Goal: Task Accomplishment & Management: Complete application form

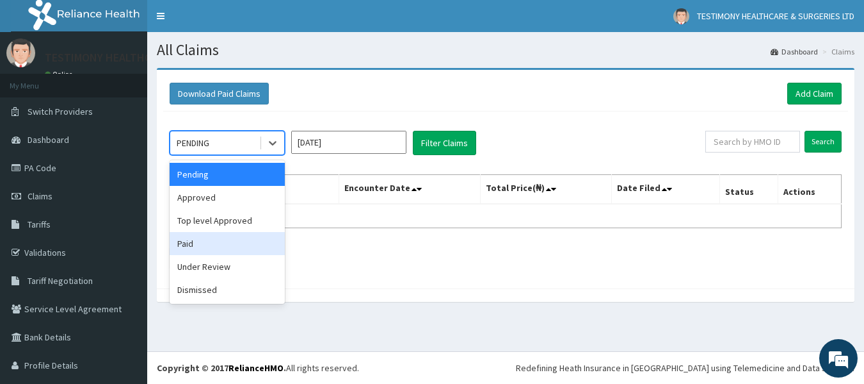
click at [206, 248] on div "Paid" at bounding box center [227, 243] width 115 height 23
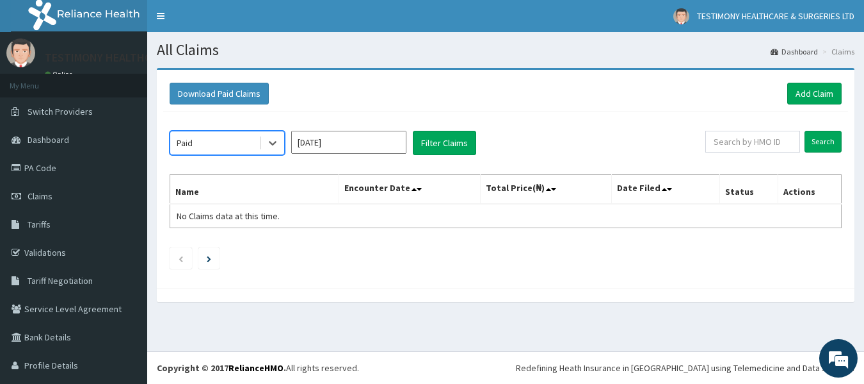
click at [397, 145] on input "[DATE]" at bounding box center [348, 142] width 115 height 23
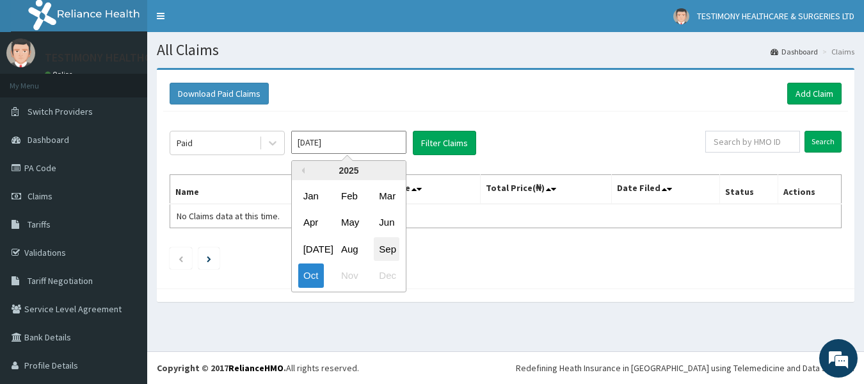
click at [381, 247] on div "Sep" at bounding box center [387, 249] width 26 height 24
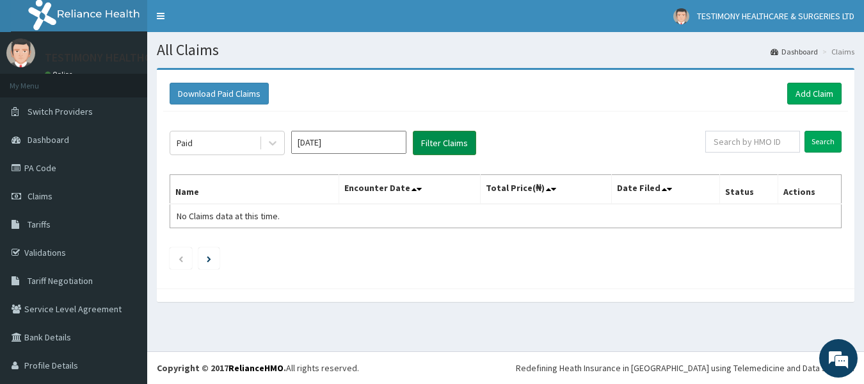
click at [470, 148] on button "Filter Claims" at bounding box center [444, 143] width 63 height 24
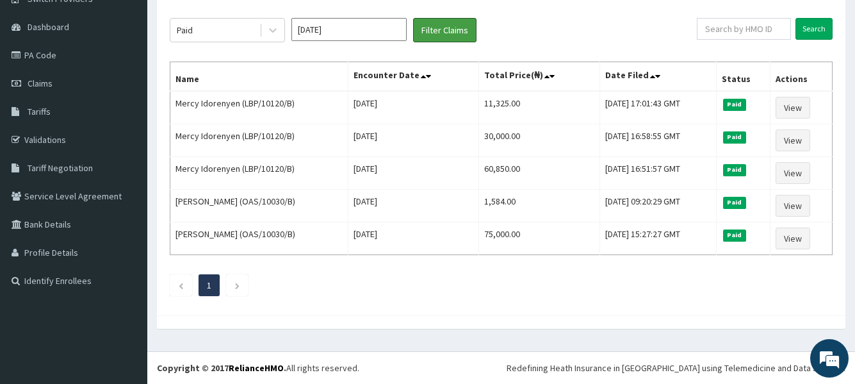
scroll to position [111, 0]
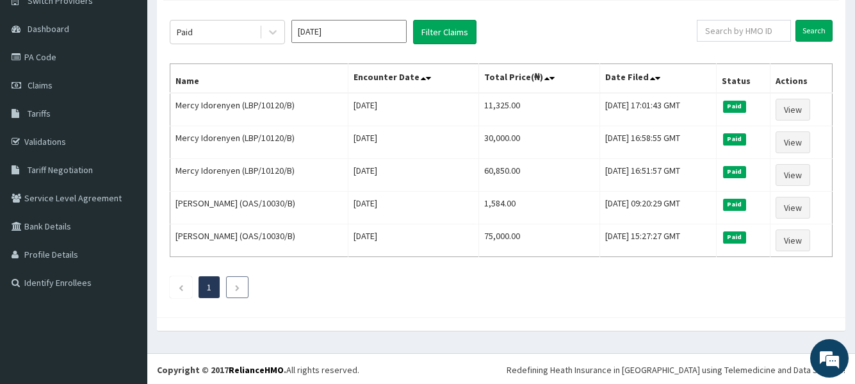
click at [238, 288] on icon "Next page" at bounding box center [237, 288] width 6 height 8
click at [237, 290] on icon "Next page" at bounding box center [237, 288] width 6 height 8
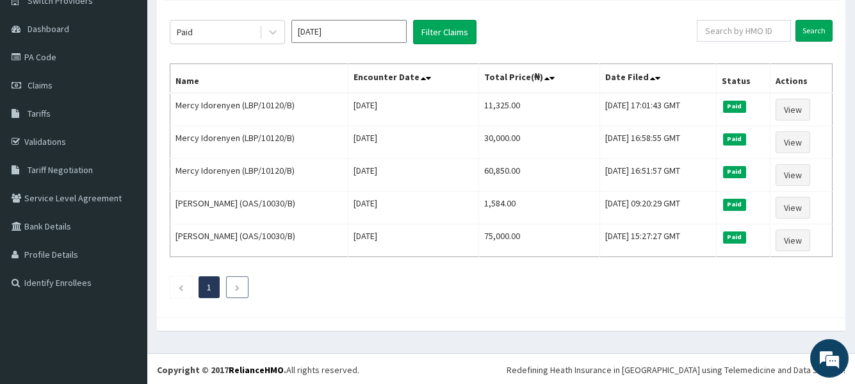
click at [237, 290] on icon "Next page" at bounding box center [237, 288] width 6 height 8
click at [280, 35] on div at bounding box center [272, 31] width 23 height 23
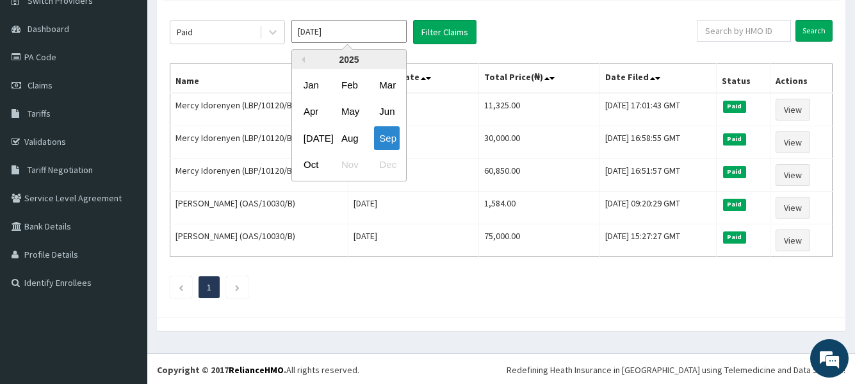
click at [357, 31] on input "[DATE]" at bounding box center [348, 31] width 115 height 23
click at [350, 141] on div "Aug" at bounding box center [349, 138] width 26 height 24
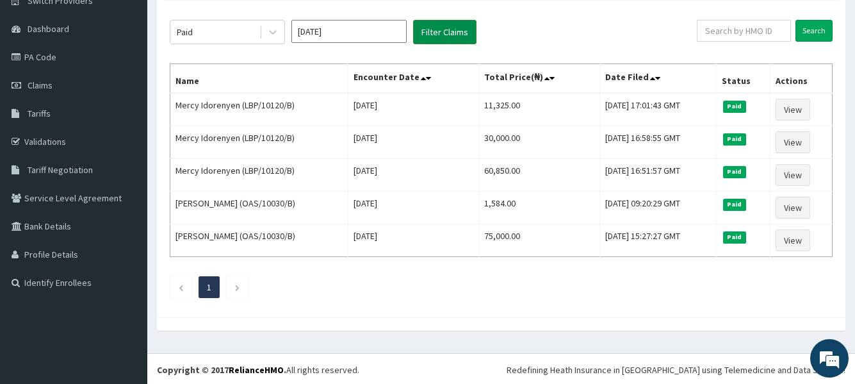
click at [452, 36] on button "Filter Claims" at bounding box center [444, 32] width 63 height 24
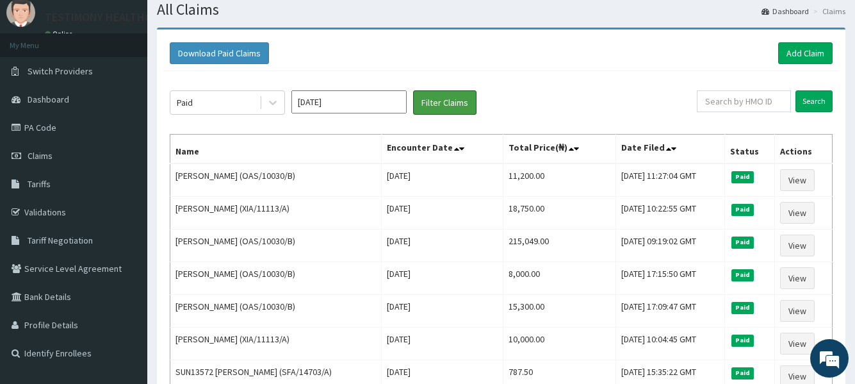
scroll to position [0, 0]
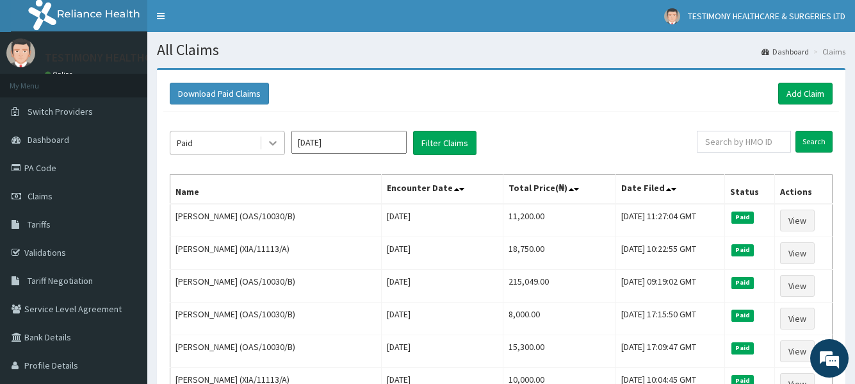
click at [277, 142] on icon at bounding box center [272, 142] width 13 height 13
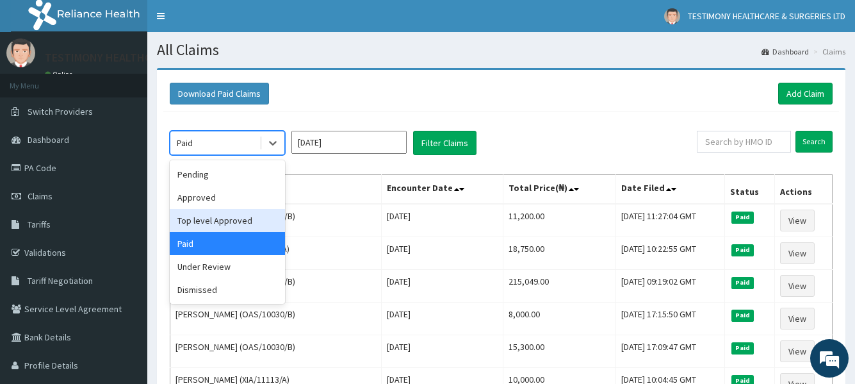
click at [400, 146] on input "Aug 2025" at bounding box center [348, 142] width 115 height 23
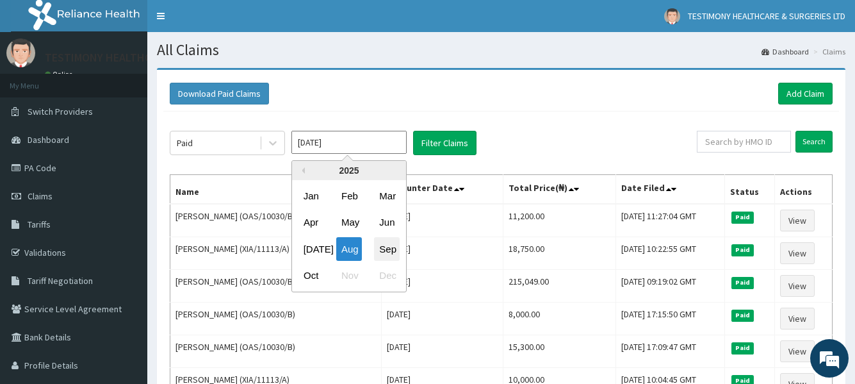
click at [389, 244] on div "Sep" at bounding box center [387, 249] width 26 height 24
type input "[DATE]"
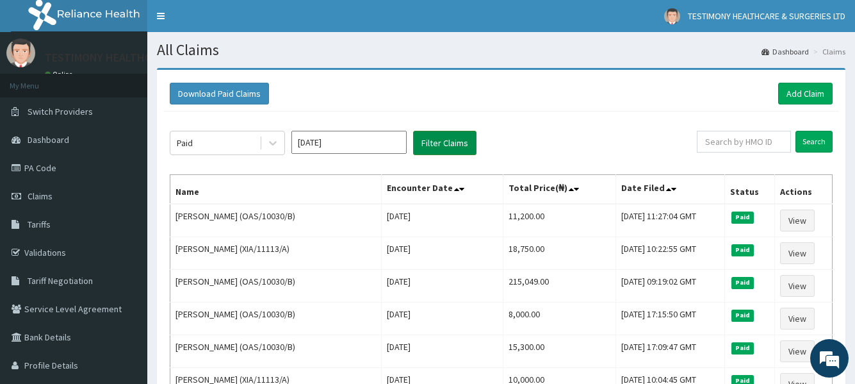
click at [441, 146] on button "Filter Claims" at bounding box center [444, 143] width 63 height 24
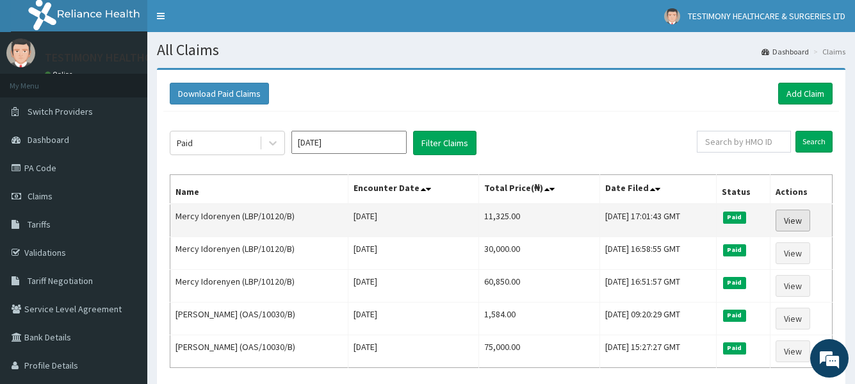
click at [797, 213] on link "View" at bounding box center [792, 220] width 35 height 22
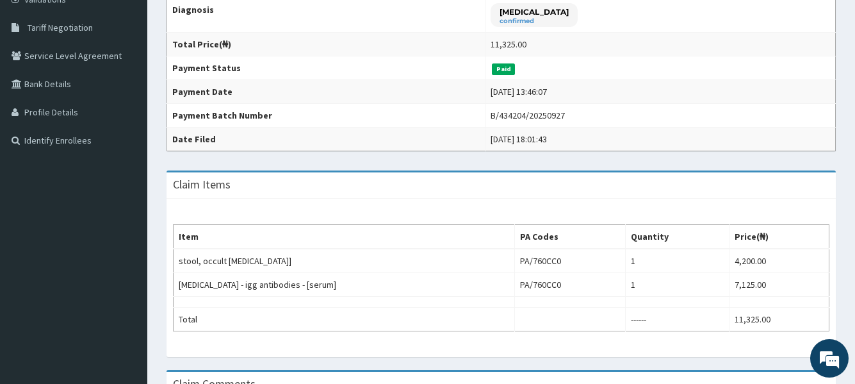
scroll to position [266, 0]
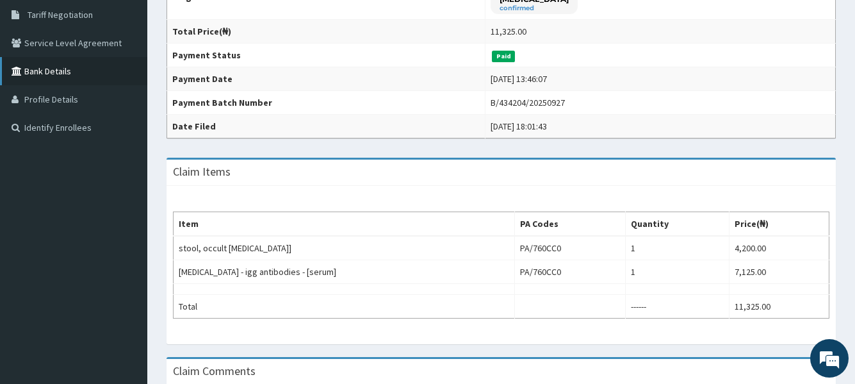
click at [88, 75] on link "Bank Details" at bounding box center [73, 71] width 147 height 28
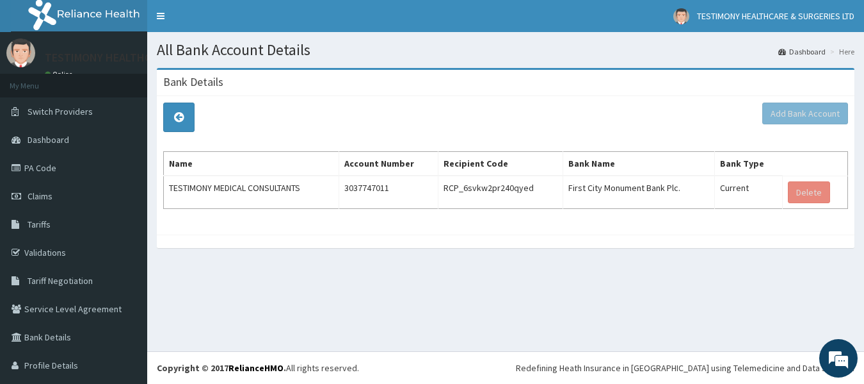
scroll to position [11, 0]
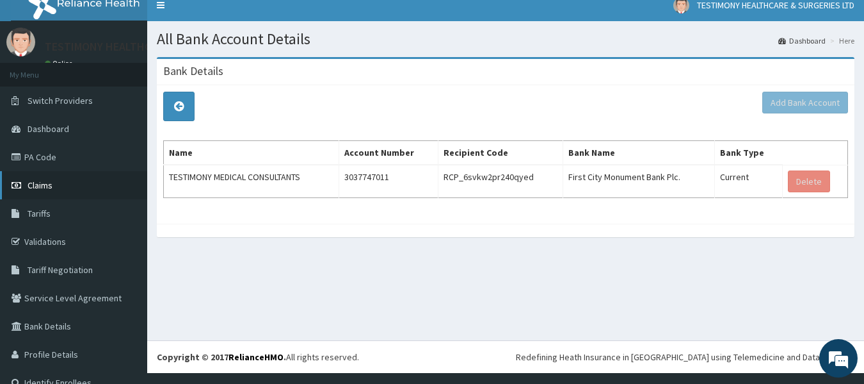
click at [89, 182] on link "Claims" at bounding box center [73, 185] width 147 height 28
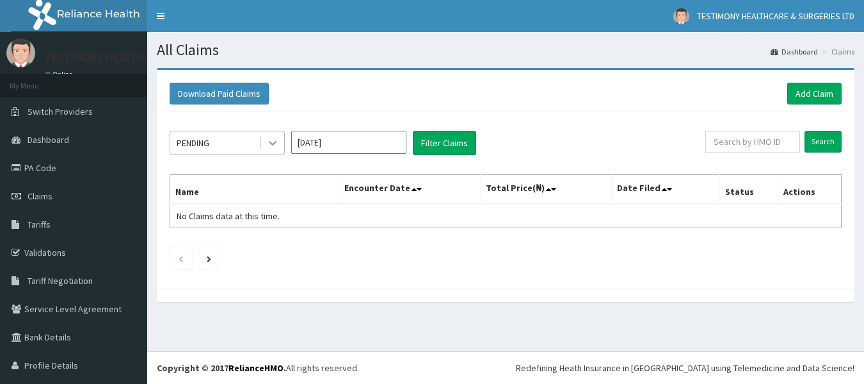
drag, startPoint x: 0, startPoint y: 0, endPoint x: 273, endPoint y: 146, distance: 309.9
click at [273, 146] on icon at bounding box center [272, 142] width 13 height 13
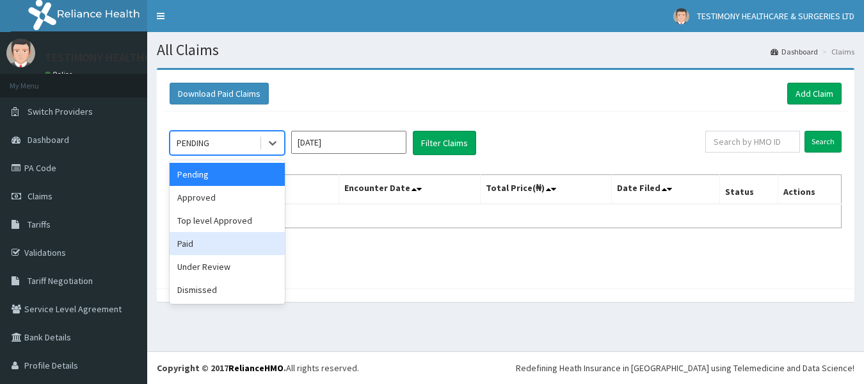
click at [242, 247] on div "Paid" at bounding box center [227, 243] width 115 height 23
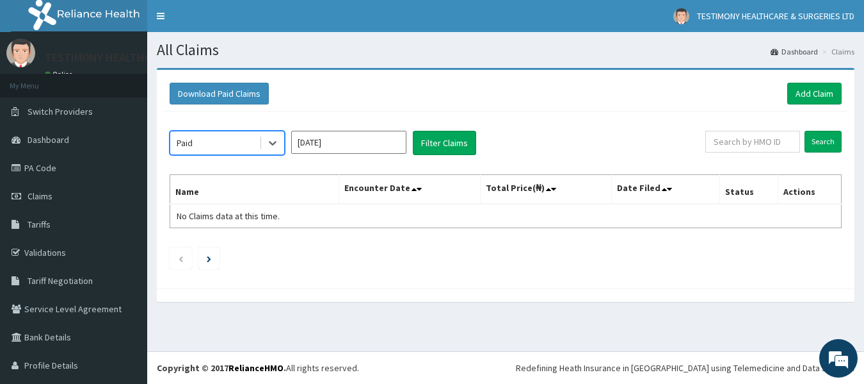
click at [401, 142] on input "Oct 2025" at bounding box center [348, 142] width 115 height 23
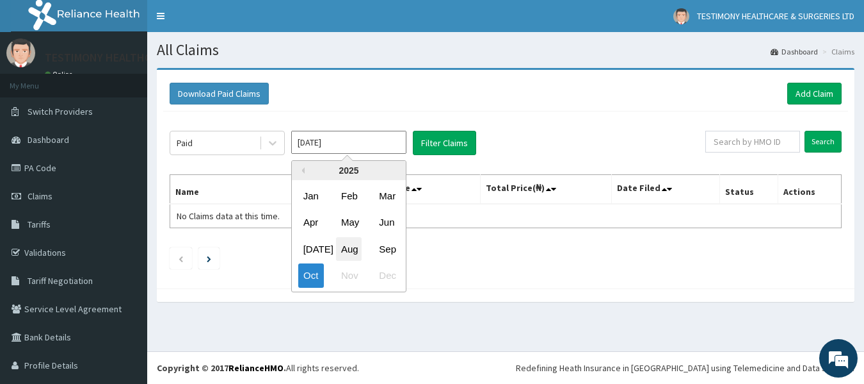
click at [352, 252] on div "Aug" at bounding box center [349, 249] width 26 height 24
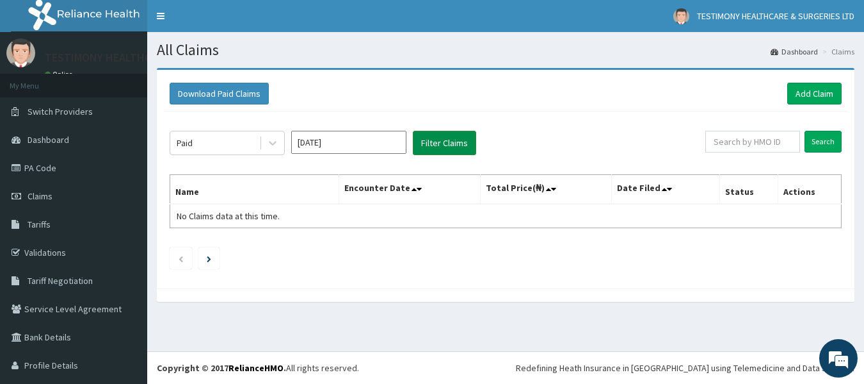
click at [447, 145] on button "Filter Claims" at bounding box center [444, 143] width 63 height 24
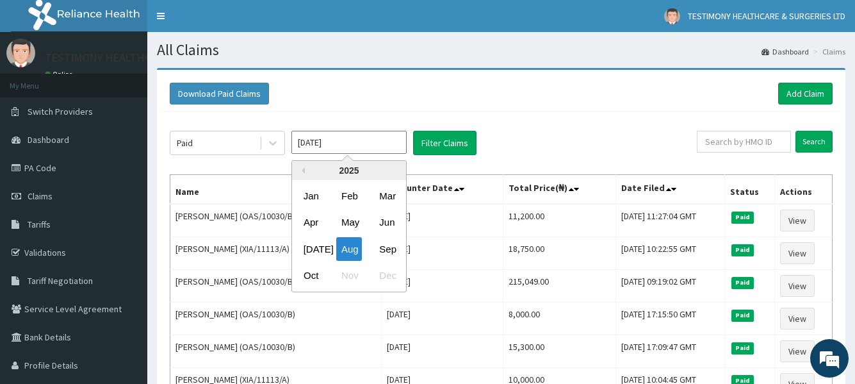
click at [399, 142] on input "Aug 2025" at bounding box center [348, 142] width 115 height 23
click at [374, 250] on div "Sep" at bounding box center [387, 249] width 26 height 24
type input "Sep 2025"
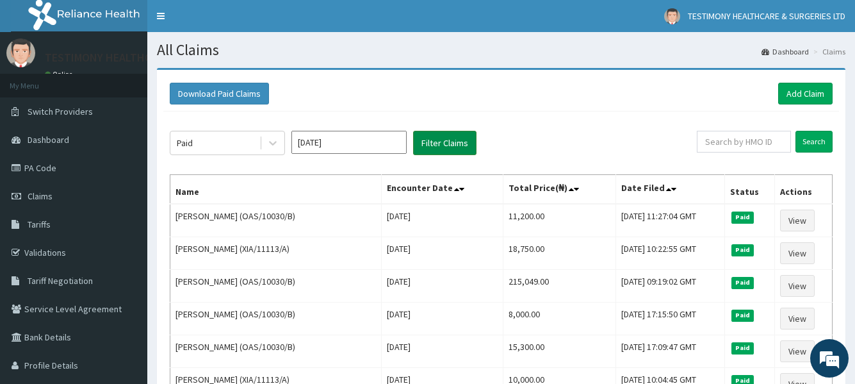
click at [421, 145] on button "Filter Claims" at bounding box center [444, 143] width 63 height 24
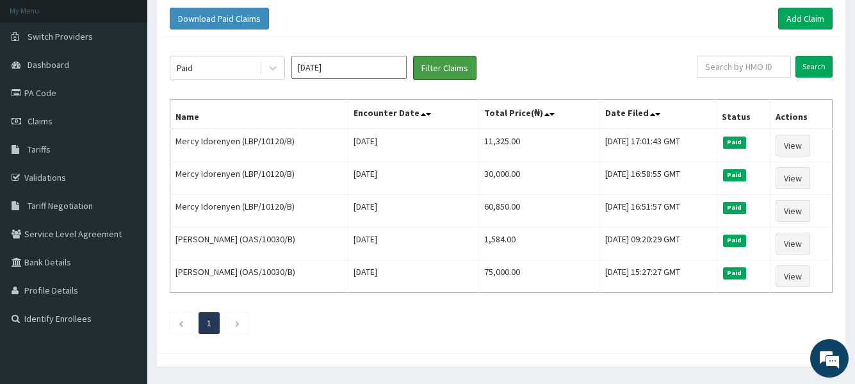
scroll to position [77, 0]
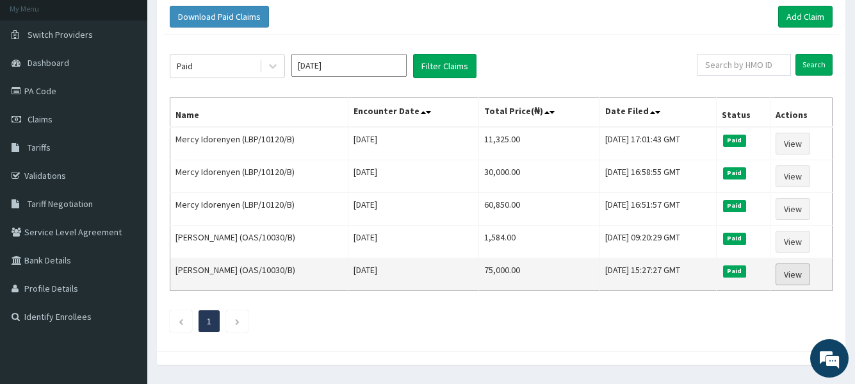
click at [786, 270] on link "View" at bounding box center [792, 274] width 35 height 22
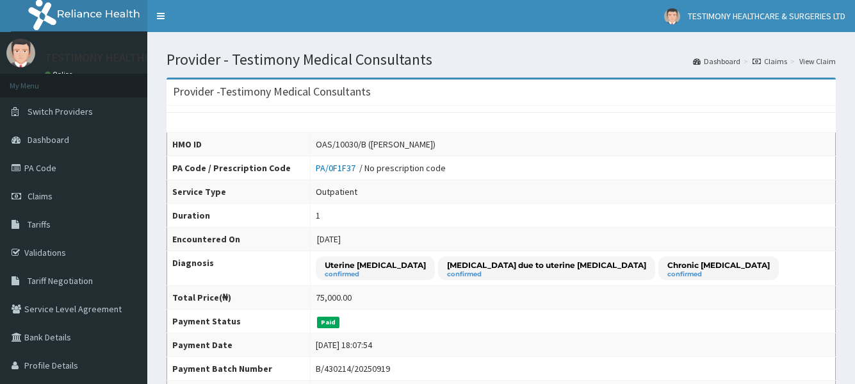
scroll to position [323, 0]
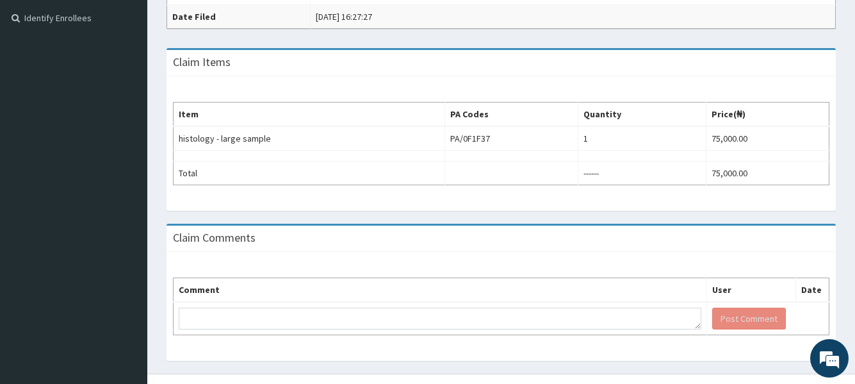
drag, startPoint x: 862, startPoint y: 168, endPoint x: 862, endPoint y: 374, distance: 205.5
click at [855, 374] on html "R EL Toggle navigation TESTIMONY HEALTHCARE & SURGERIES LTD TESTIMONY HEALTHCAR…" at bounding box center [427, 15] width 855 height 781
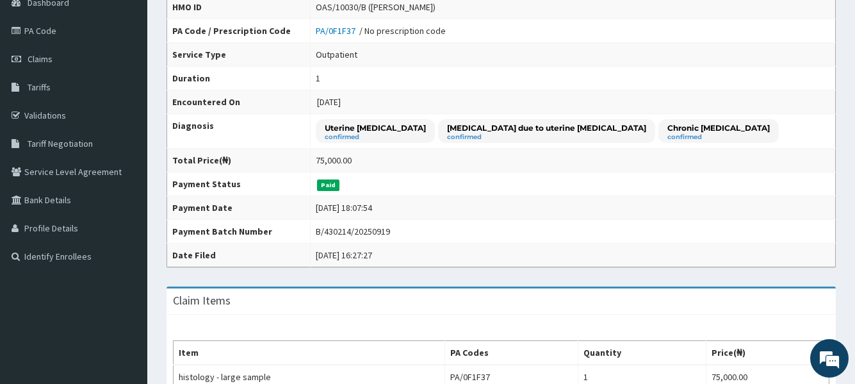
scroll to position [0, 0]
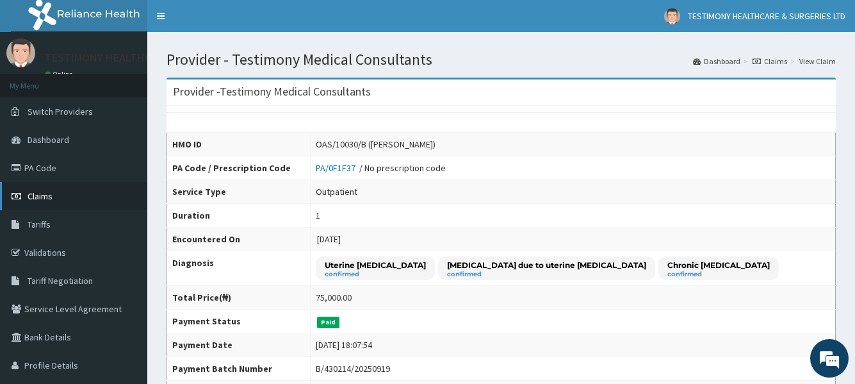
click at [134, 190] on link "Claims" at bounding box center [73, 196] width 147 height 28
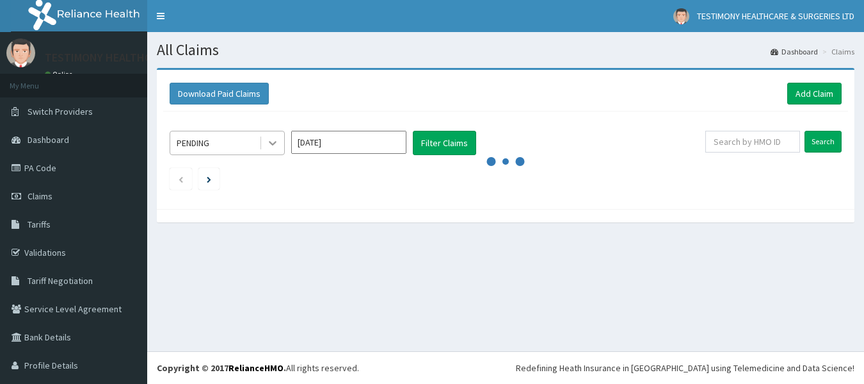
click at [279, 142] on icon at bounding box center [272, 142] width 13 height 13
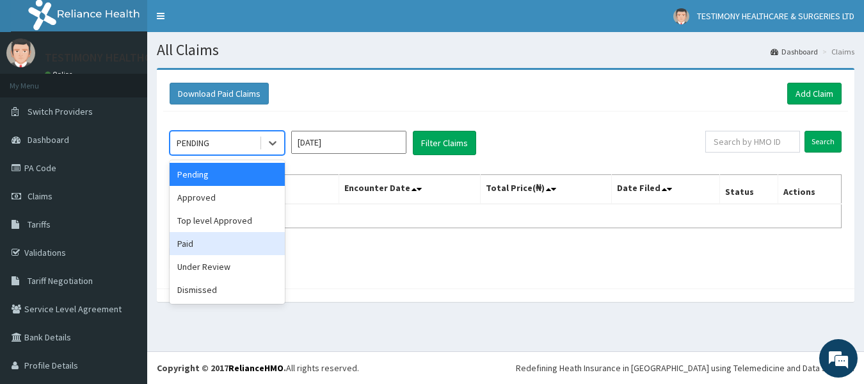
click at [251, 245] on div "Paid" at bounding box center [227, 243] width 115 height 23
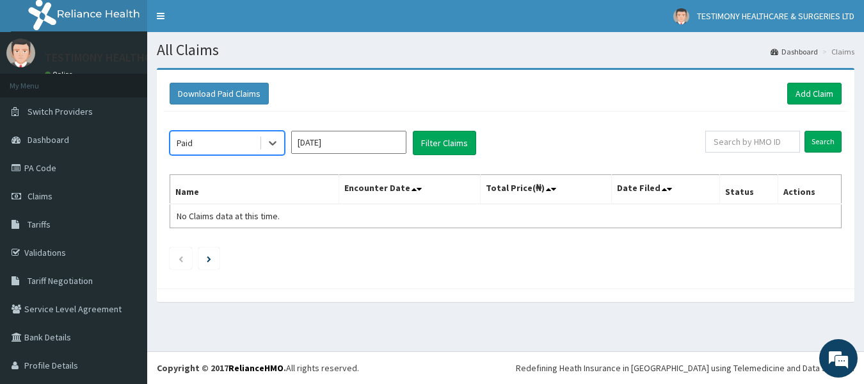
click at [391, 141] on input "[DATE]" at bounding box center [348, 142] width 115 height 23
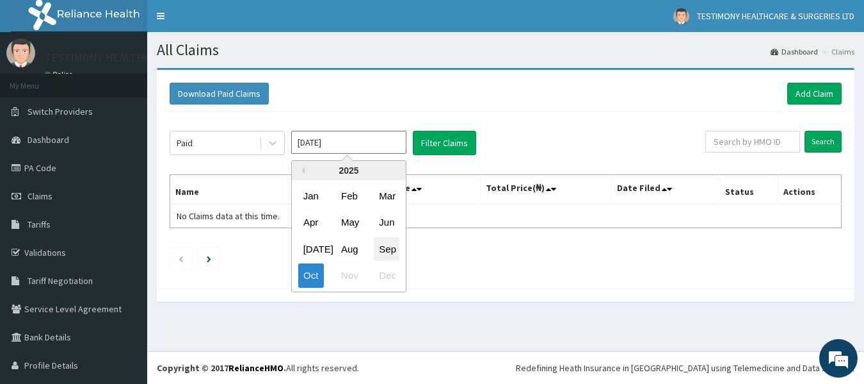
click at [392, 254] on div "Sep" at bounding box center [387, 249] width 26 height 24
type input "[DATE]"
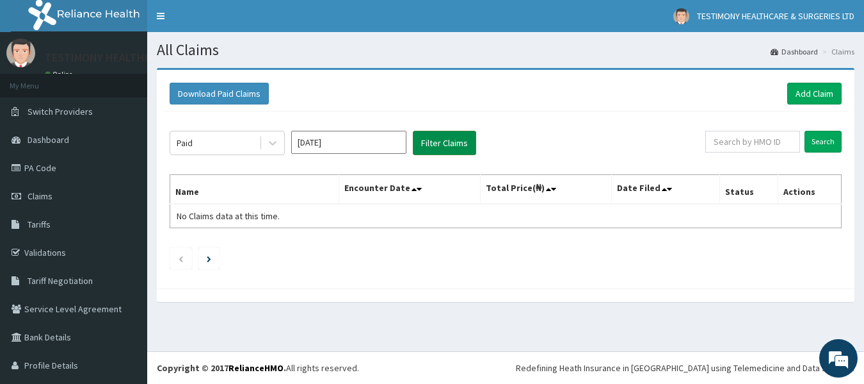
click at [445, 147] on button "Filter Claims" at bounding box center [444, 143] width 63 height 24
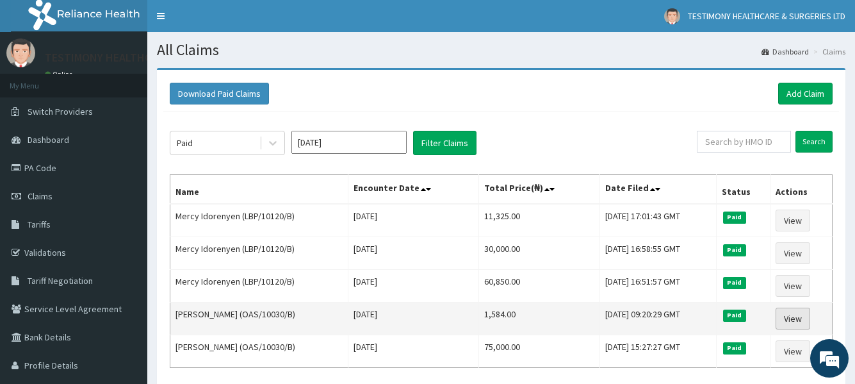
click at [789, 315] on link "View" at bounding box center [792, 318] width 35 height 22
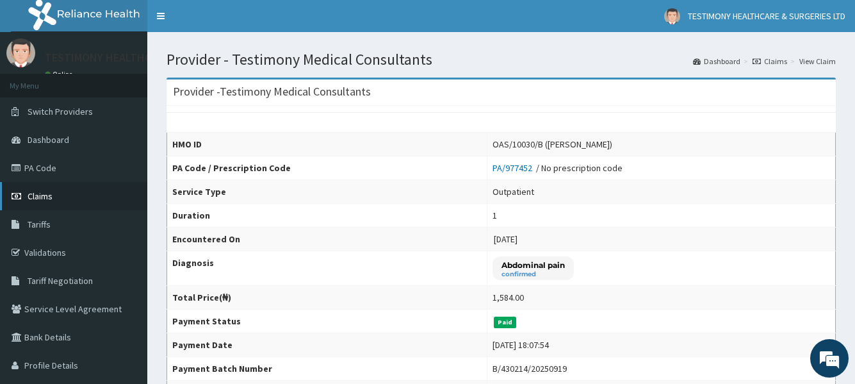
click at [100, 191] on link "Claims" at bounding box center [73, 196] width 147 height 28
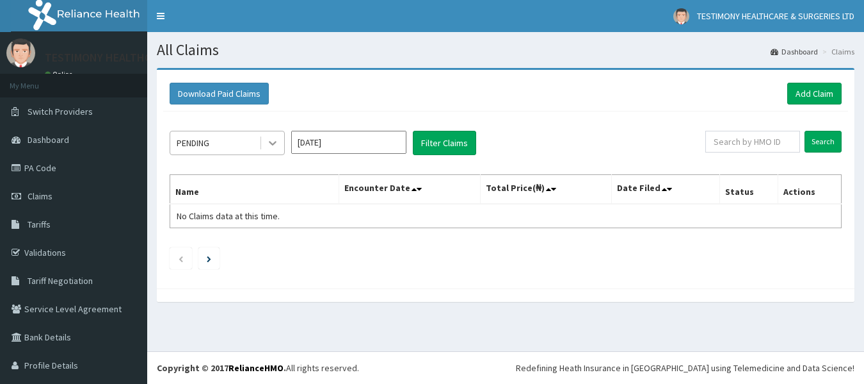
click at [271, 145] on icon at bounding box center [272, 142] width 13 height 13
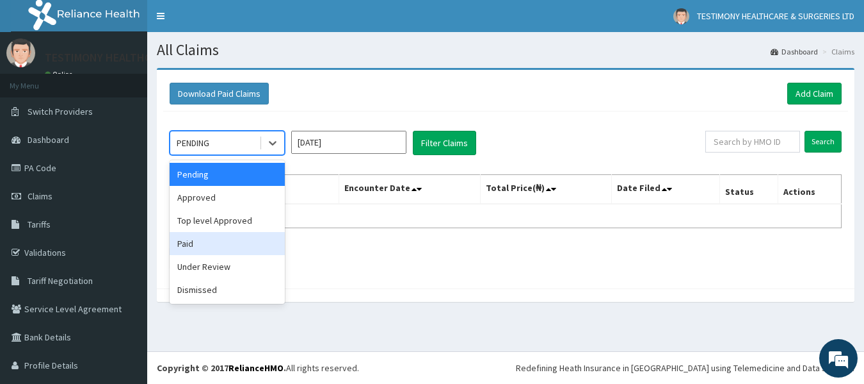
click at [250, 247] on div "Paid" at bounding box center [227, 243] width 115 height 23
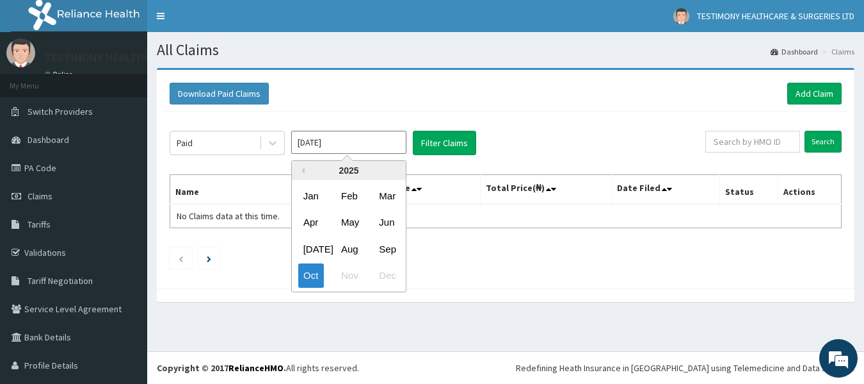
click at [389, 149] on input "[DATE]" at bounding box center [348, 142] width 115 height 23
click at [382, 254] on div "Sep" at bounding box center [387, 249] width 26 height 24
type input "Sep 2025"
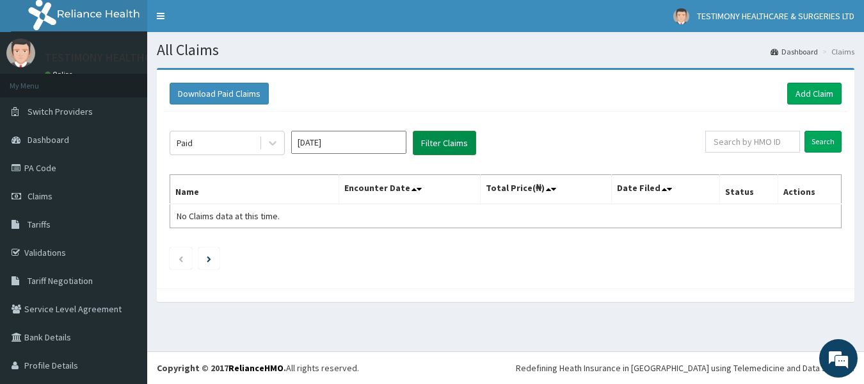
click at [445, 140] on button "Filter Claims" at bounding box center [444, 143] width 63 height 24
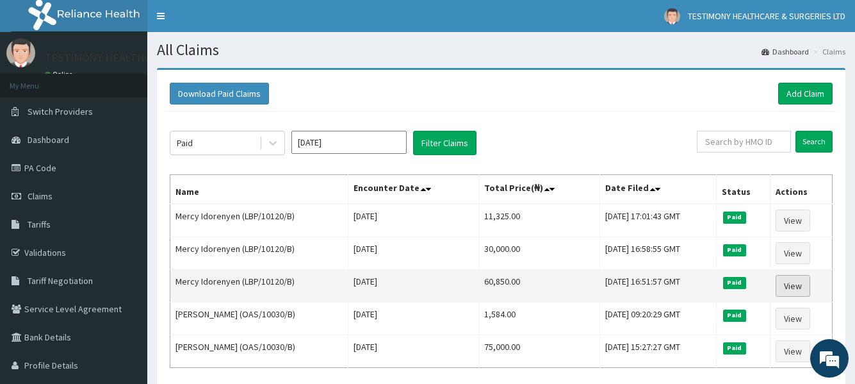
click at [797, 283] on link "View" at bounding box center [792, 286] width 35 height 22
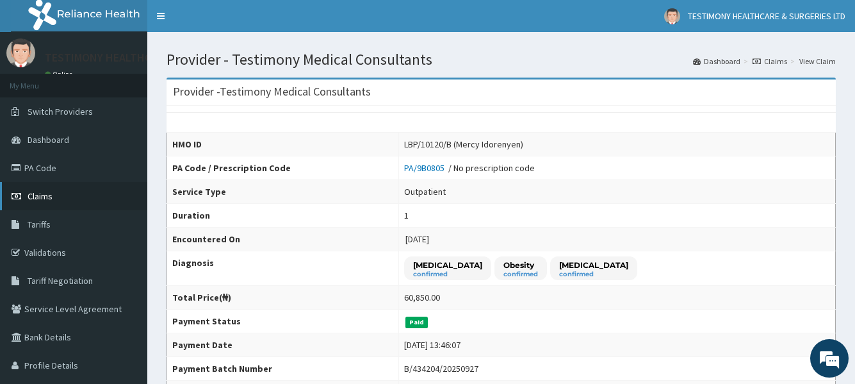
click at [143, 197] on link "Claims" at bounding box center [73, 196] width 147 height 28
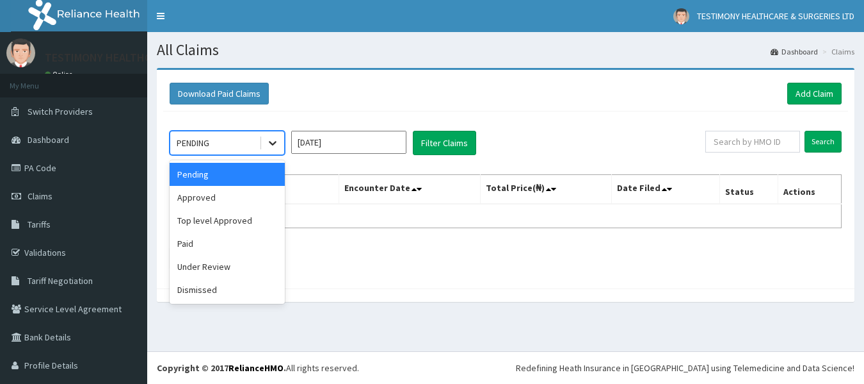
click at [280, 138] on div at bounding box center [272, 142] width 23 height 23
click at [255, 252] on div "Paid" at bounding box center [227, 243] width 115 height 23
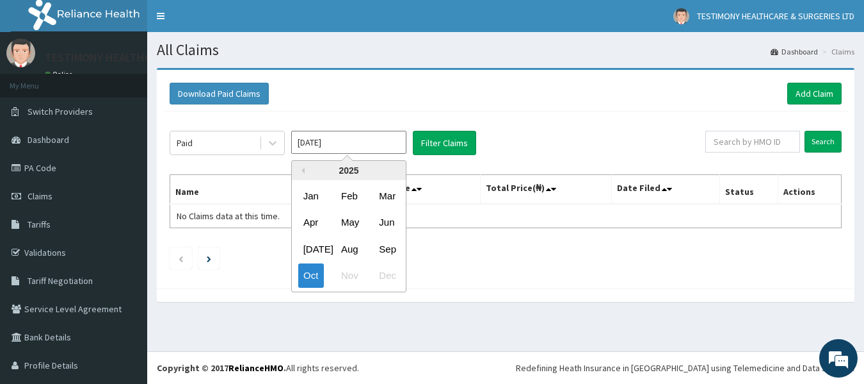
click at [382, 145] on input "Oct 2025" at bounding box center [348, 142] width 115 height 23
click at [377, 251] on div "Sep" at bounding box center [387, 249] width 26 height 24
type input "Sep 2025"
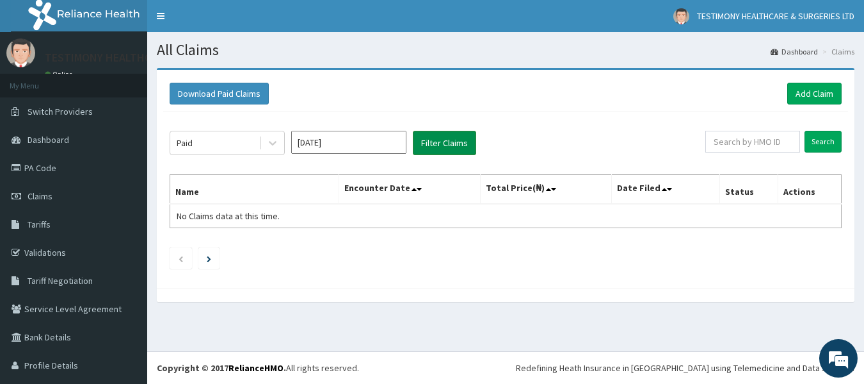
click at [445, 148] on button "Filter Claims" at bounding box center [444, 143] width 63 height 24
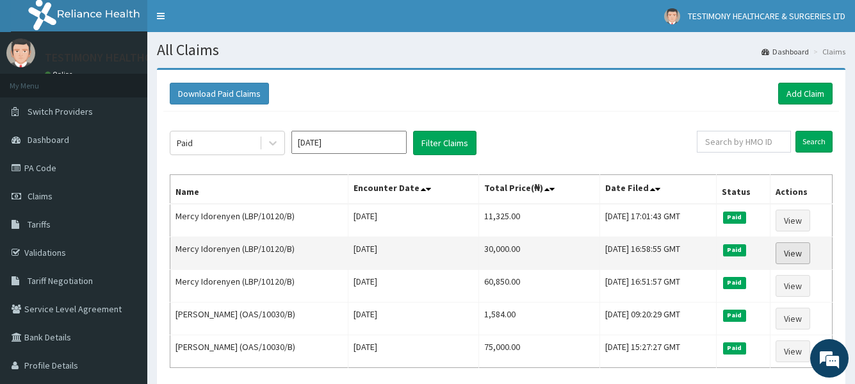
click at [789, 250] on link "View" at bounding box center [792, 253] width 35 height 22
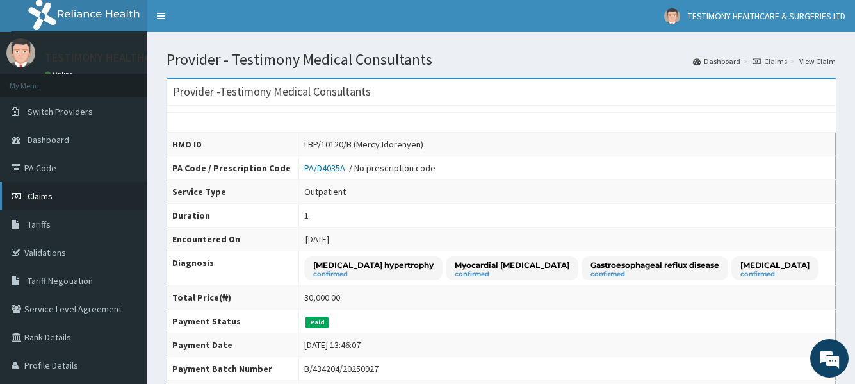
click at [133, 205] on link "Claims" at bounding box center [73, 196] width 147 height 28
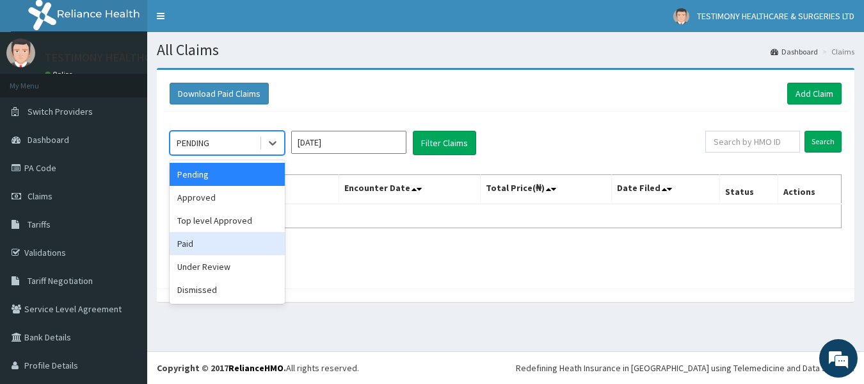
click at [255, 237] on div "Paid" at bounding box center [227, 243] width 115 height 23
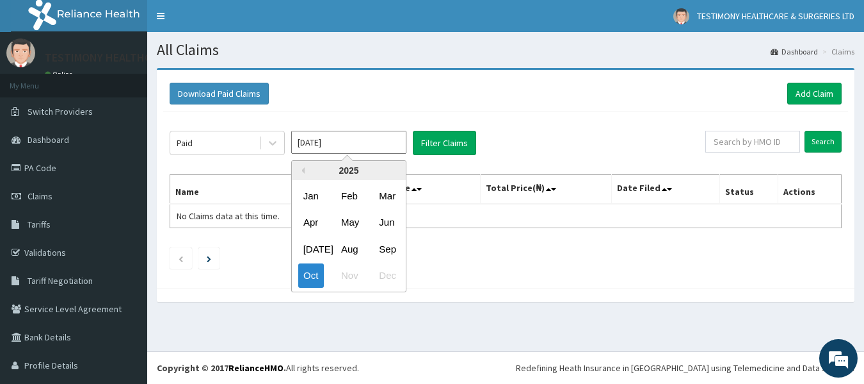
click at [374, 143] on input "[DATE]" at bounding box center [348, 142] width 115 height 23
click at [377, 244] on div "Sep" at bounding box center [387, 249] width 26 height 24
type input "[DATE]"
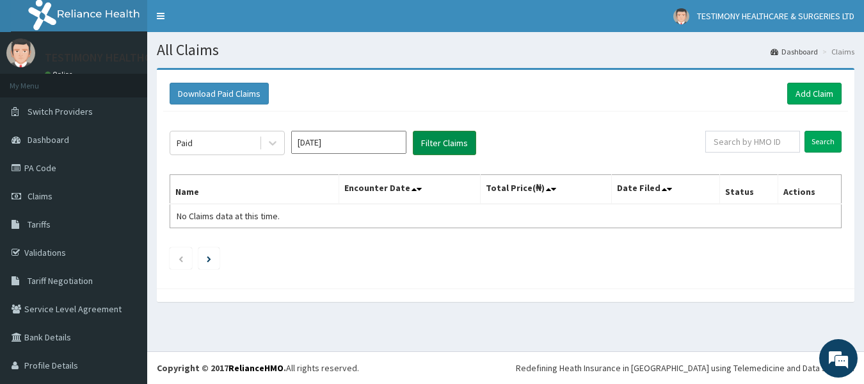
click at [457, 136] on button "Filter Claims" at bounding box center [444, 143] width 63 height 24
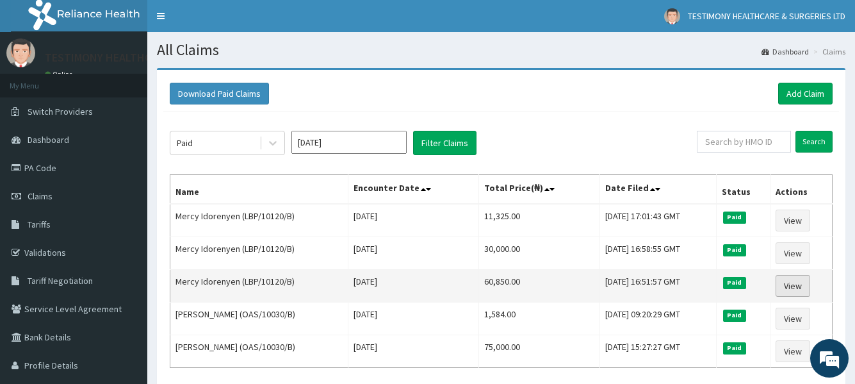
click at [801, 280] on link "View" at bounding box center [792, 286] width 35 height 22
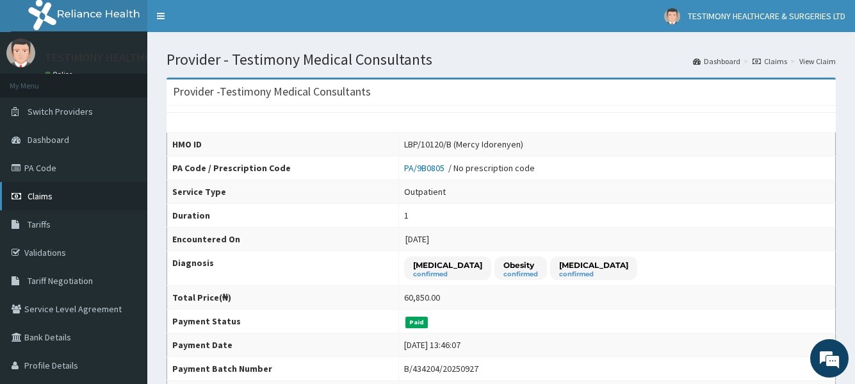
click at [136, 197] on link "Claims" at bounding box center [73, 196] width 147 height 28
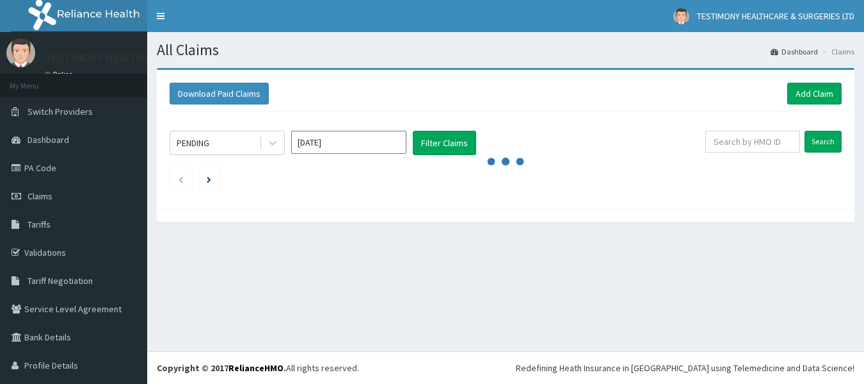
click at [270, 137] on icon at bounding box center [272, 142] width 13 height 13
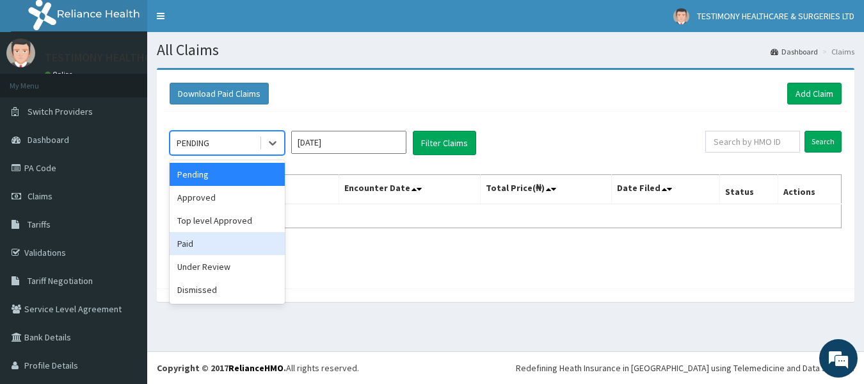
click at [241, 241] on div "Paid" at bounding box center [227, 243] width 115 height 23
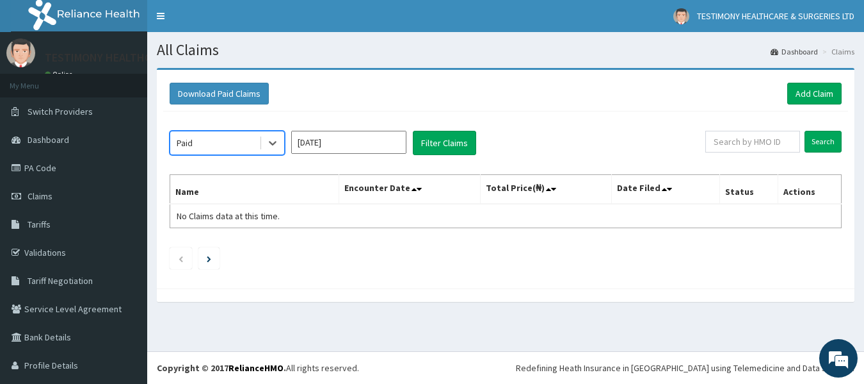
click at [371, 136] on input "[DATE]" at bounding box center [348, 142] width 115 height 23
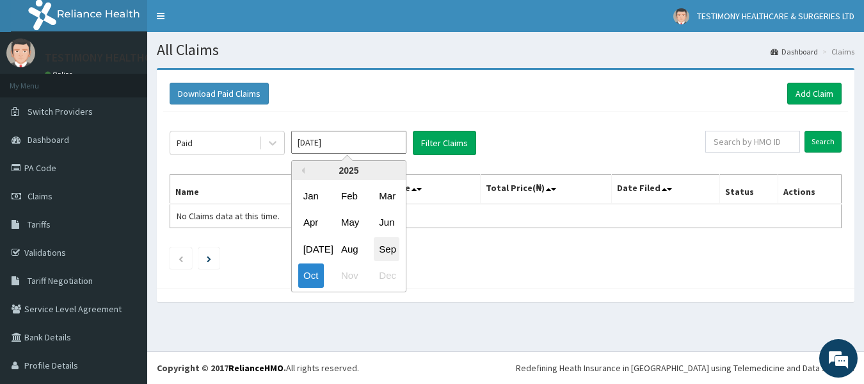
click at [385, 248] on div "Sep" at bounding box center [387, 249] width 26 height 24
type input "[DATE]"
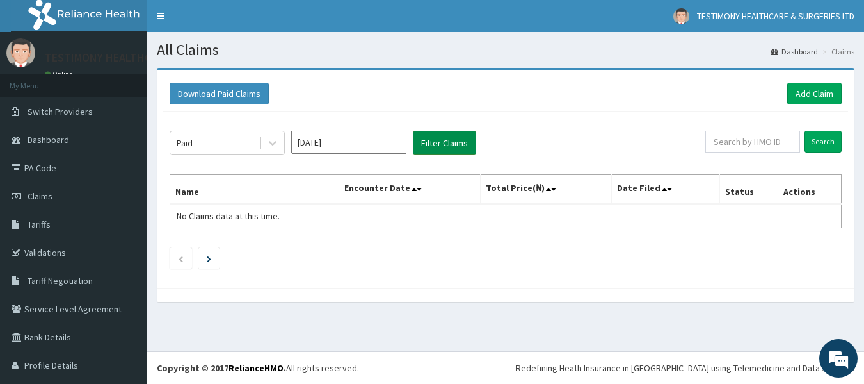
click at [452, 133] on button "Filter Claims" at bounding box center [444, 143] width 63 height 24
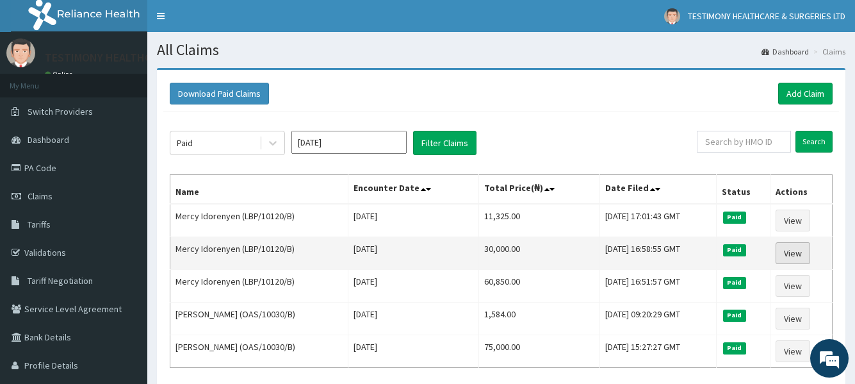
click at [794, 254] on link "View" at bounding box center [792, 253] width 35 height 22
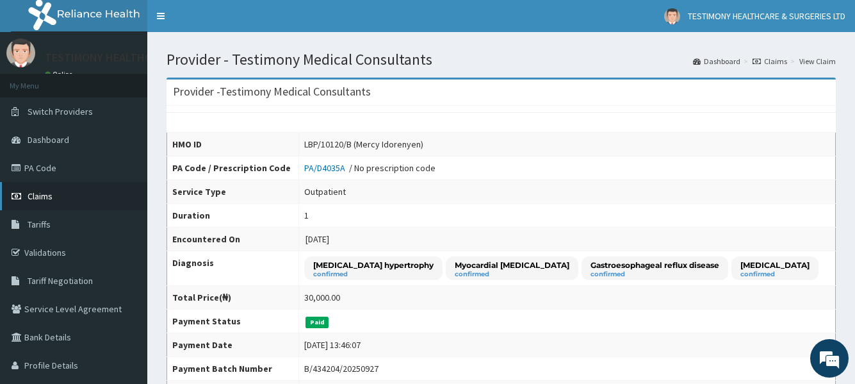
click at [93, 200] on link "Claims" at bounding box center [73, 196] width 147 height 28
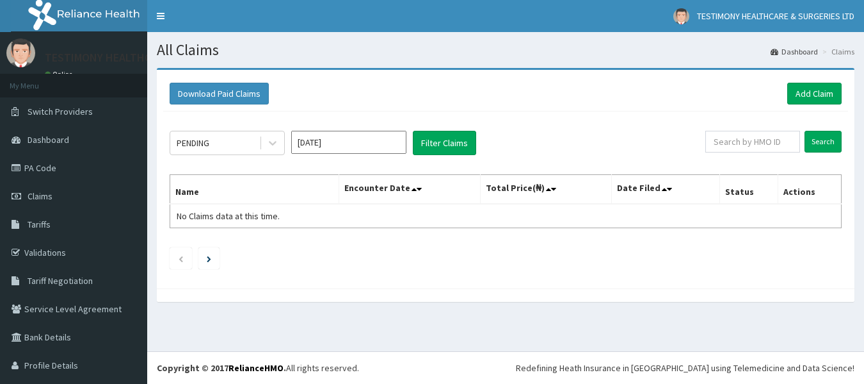
click at [278, 140] on icon at bounding box center [272, 142] width 13 height 13
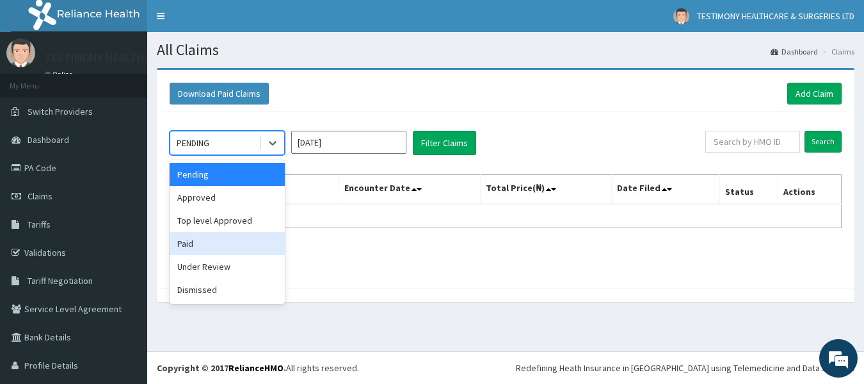
click at [252, 247] on div "Paid" at bounding box center [227, 243] width 115 height 23
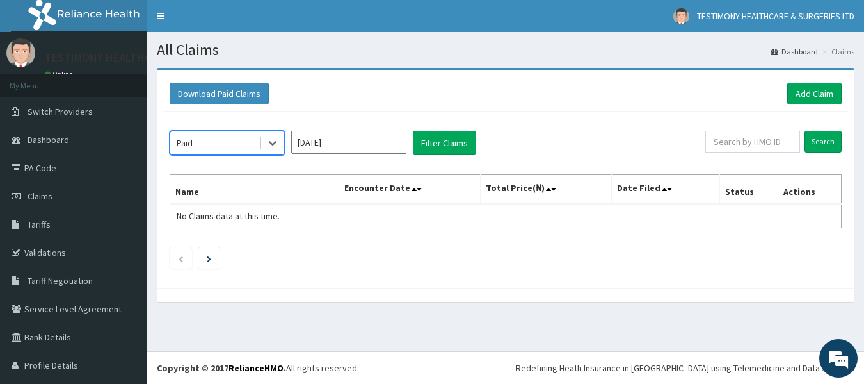
click at [375, 149] on input "[DATE]" at bounding box center [348, 142] width 115 height 23
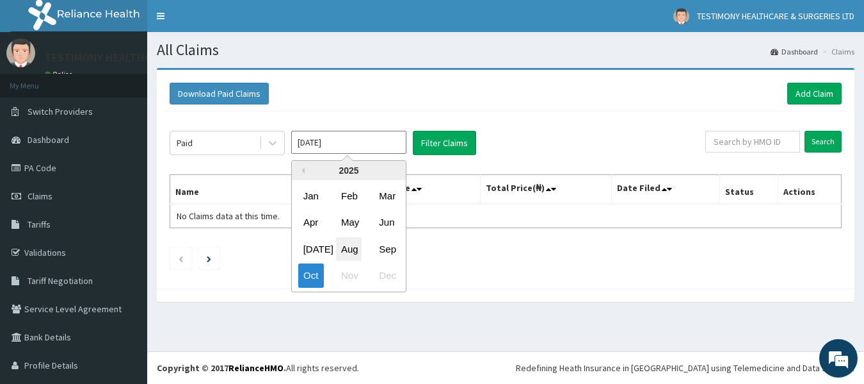
click at [358, 254] on div "Aug" at bounding box center [349, 249] width 26 height 24
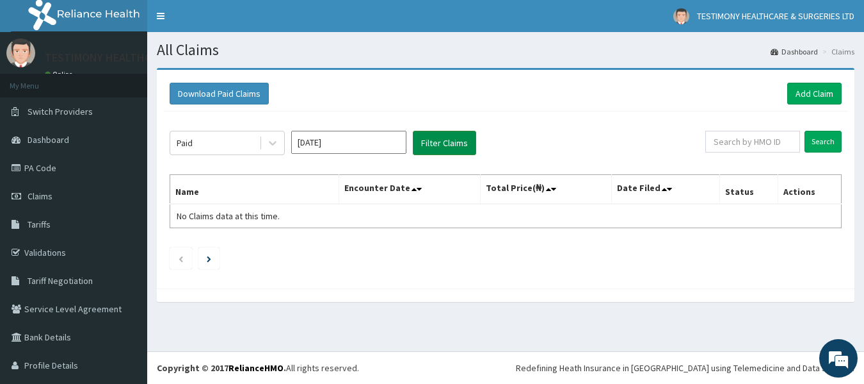
click at [447, 142] on button "Filter Claims" at bounding box center [444, 143] width 63 height 24
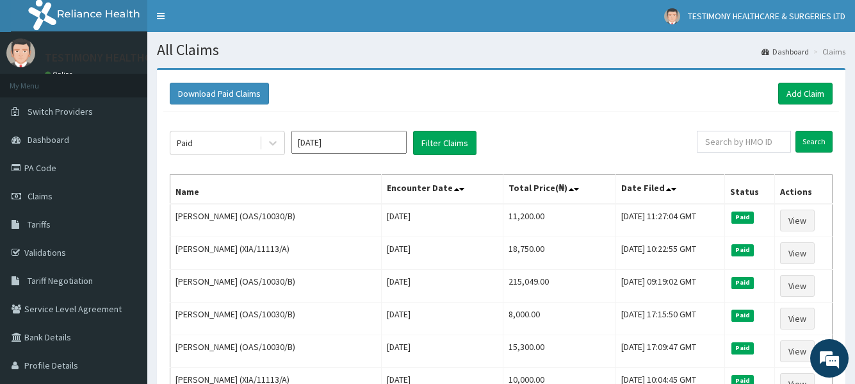
click at [349, 145] on input "Aug 2025" at bounding box center [348, 142] width 115 height 23
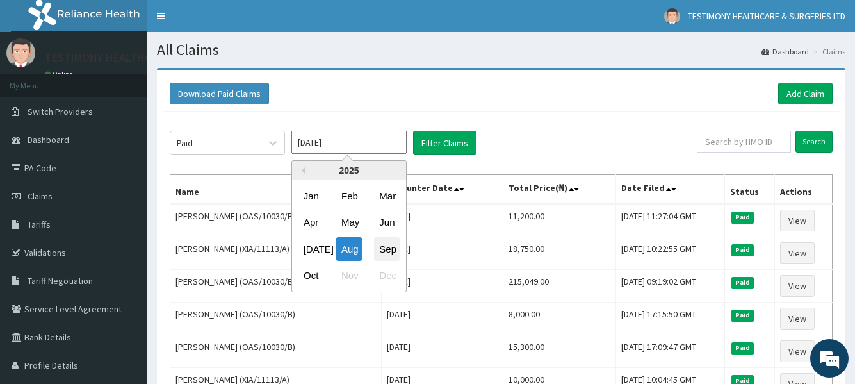
click at [384, 245] on div "Sep" at bounding box center [387, 249] width 26 height 24
type input "Sep 2025"
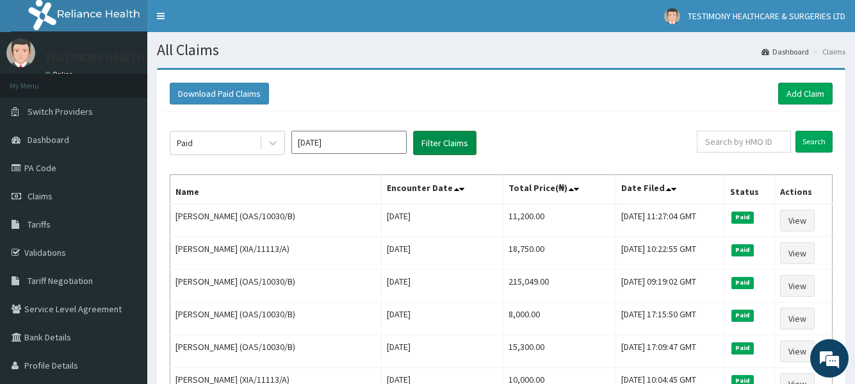
click at [438, 145] on button "Filter Claims" at bounding box center [444, 143] width 63 height 24
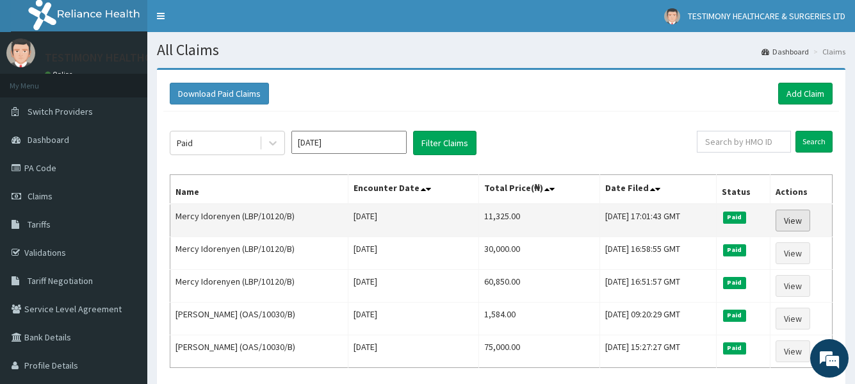
click at [793, 221] on link "View" at bounding box center [792, 220] width 35 height 22
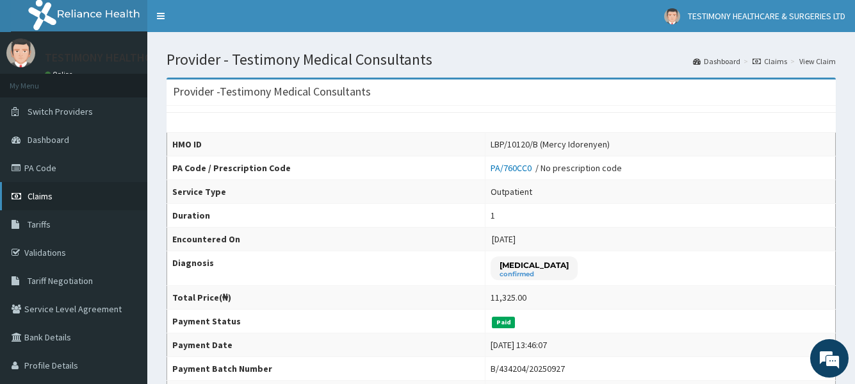
click at [81, 209] on link "Claims" at bounding box center [73, 196] width 147 height 28
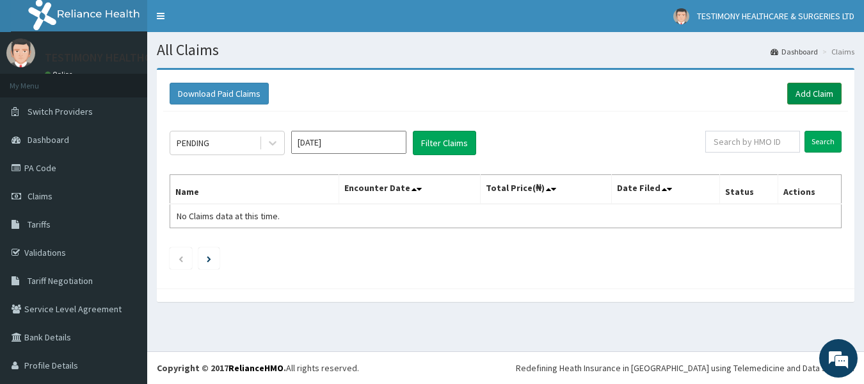
click at [807, 86] on link "Add Claim" at bounding box center [815, 94] width 54 height 22
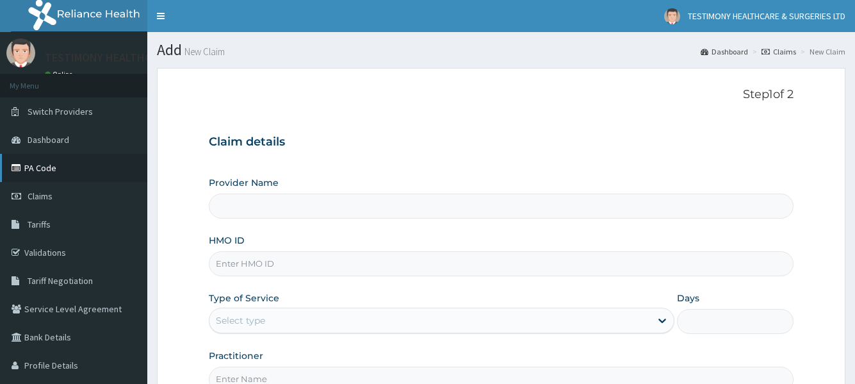
click at [96, 177] on link "PA Code" at bounding box center [73, 168] width 147 height 28
